Goal: Browse casually

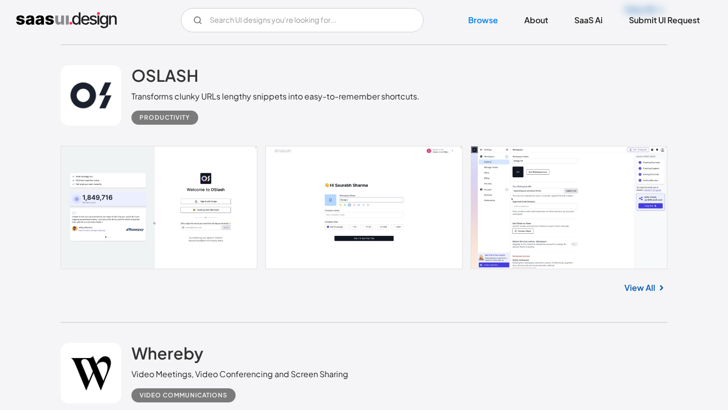
scroll to position [1859, 0]
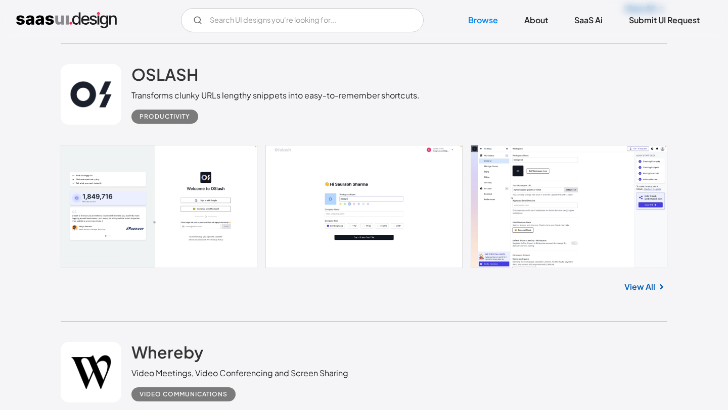
click at [646, 291] on link "View All" at bounding box center [639, 287] width 31 height 12
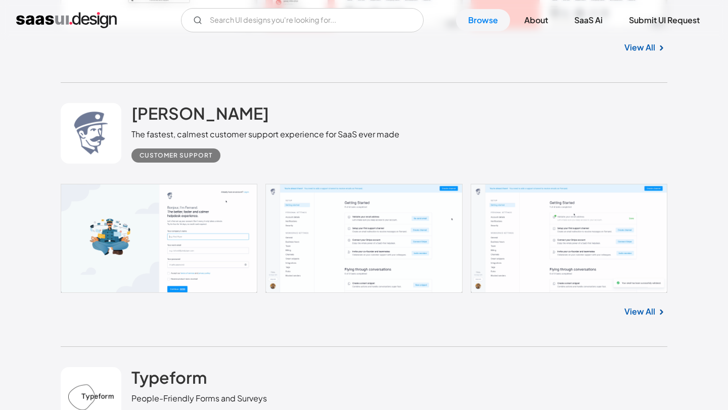
scroll to position [4242, 0]
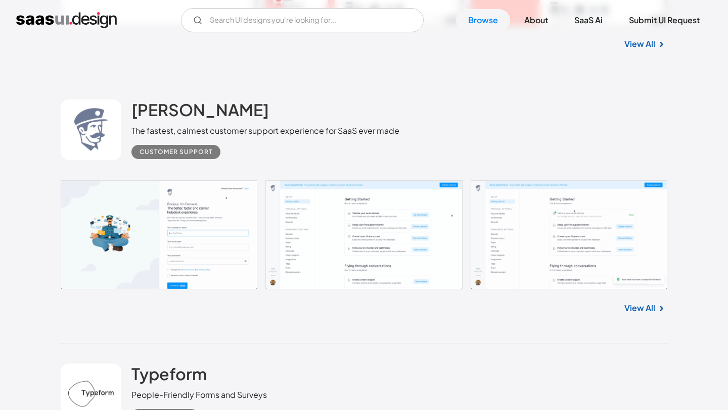
click at [644, 314] on link "View All" at bounding box center [639, 308] width 31 height 12
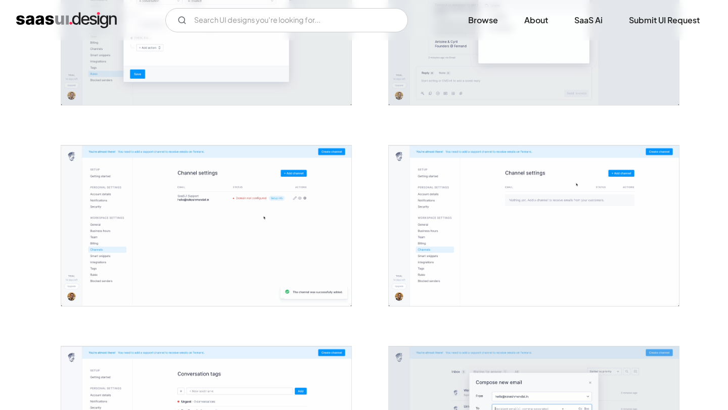
scroll to position [695, 0]
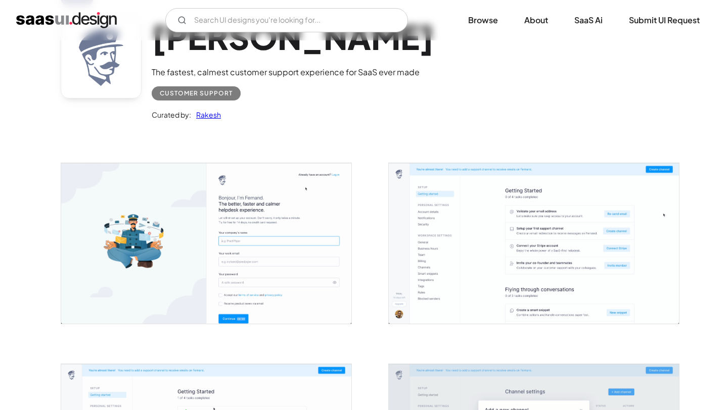
scroll to position [0, 0]
